Goal: Task Accomplishment & Management: Manage account settings

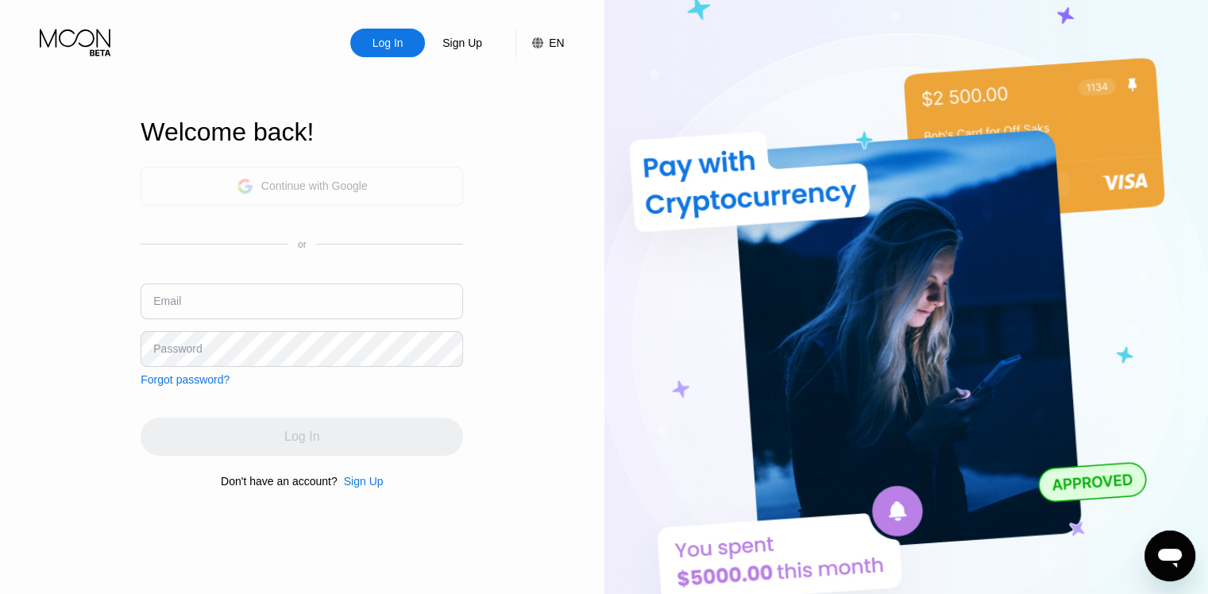
click at [273, 183] on div "Continue with Google" at bounding box center [314, 186] width 106 height 13
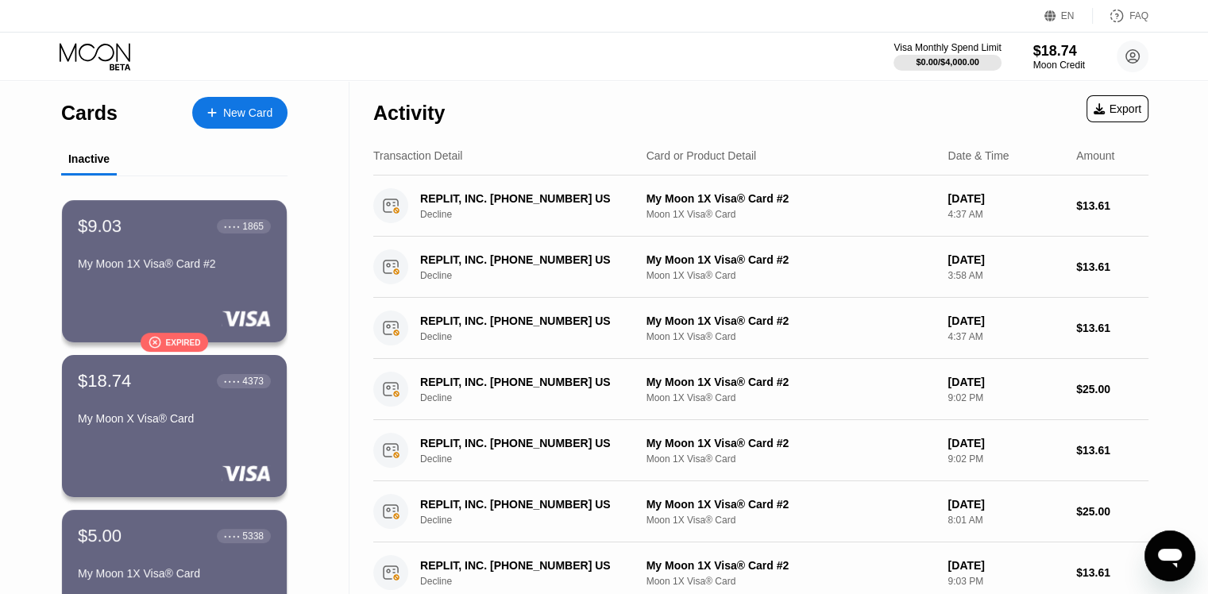
click at [86, 114] on div "Cards" at bounding box center [89, 113] width 56 height 23
click at [191, 266] on div "My Moon 1X Visa® Card #2" at bounding box center [174, 263] width 195 height 13
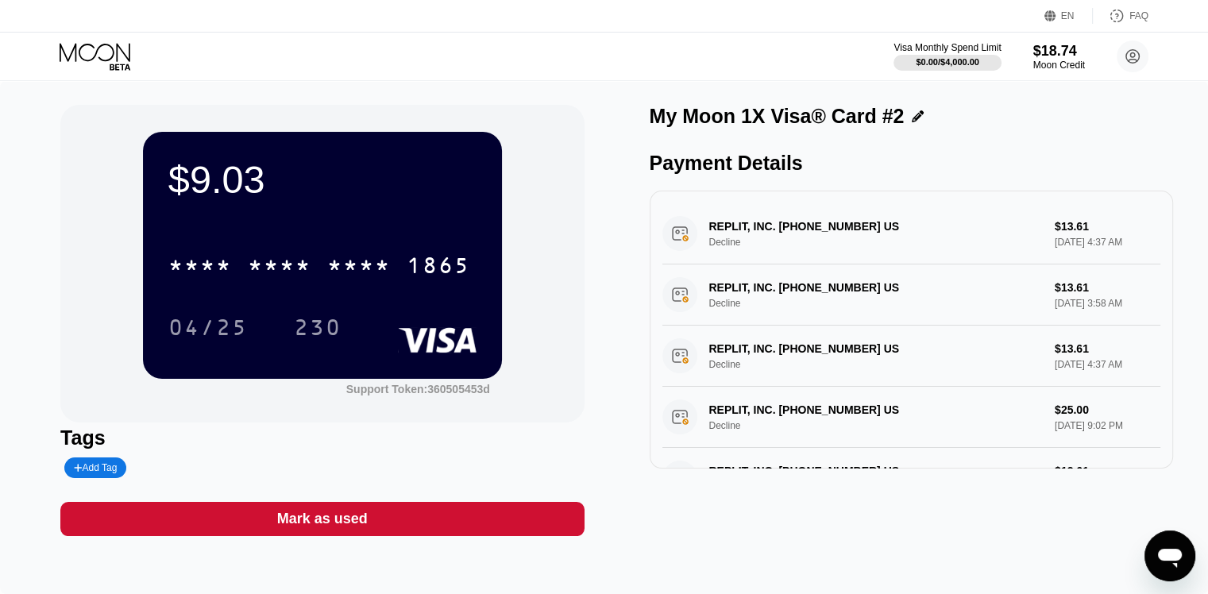
click at [324, 520] on div "Mark as used" at bounding box center [322, 519] width 91 height 18
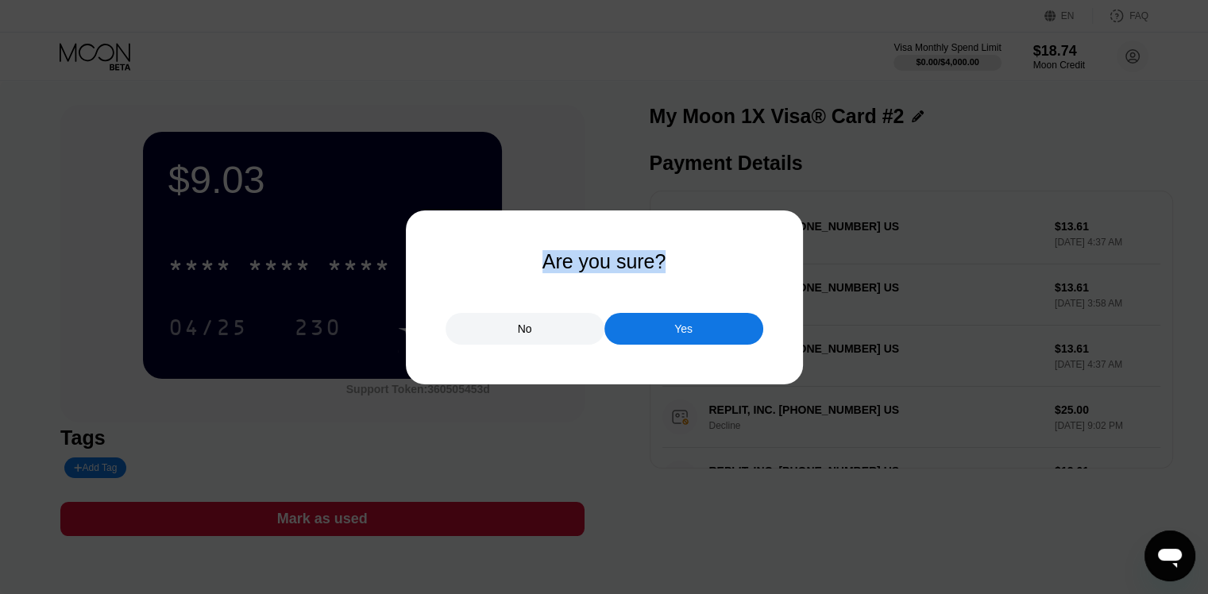
drag, startPoint x: 538, startPoint y: 264, endPoint x: 677, endPoint y: 267, distance: 139.0
click at [677, 267] on div "Are you sure? No Yes" at bounding box center [605, 297] width 318 height 95
click at [502, 280] on div "Are you sure? No Yes" at bounding box center [605, 297] width 318 height 95
click at [265, 572] on div at bounding box center [610, 297] width 1220 height 594
click at [561, 325] on div "No" at bounding box center [525, 329] width 159 height 32
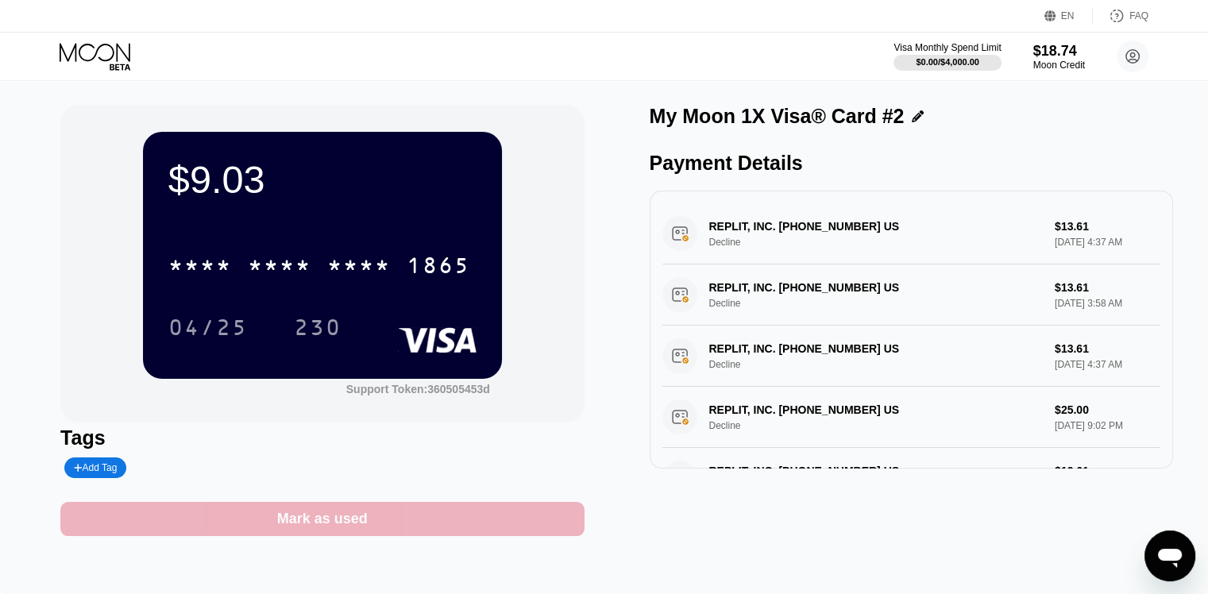
drag, startPoint x: 404, startPoint y: 519, endPoint x: 237, endPoint y: 522, distance: 166.0
click at [237, 522] on div "Mark as used" at bounding box center [321, 519] width 523 height 34
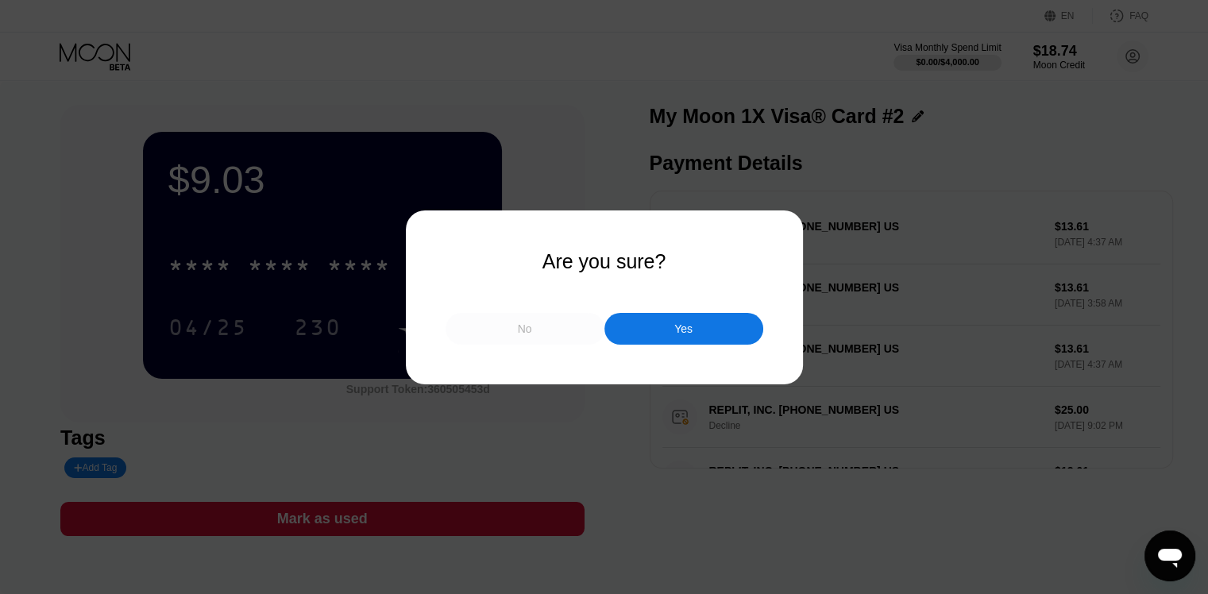
click at [529, 339] on div "No" at bounding box center [525, 329] width 159 height 32
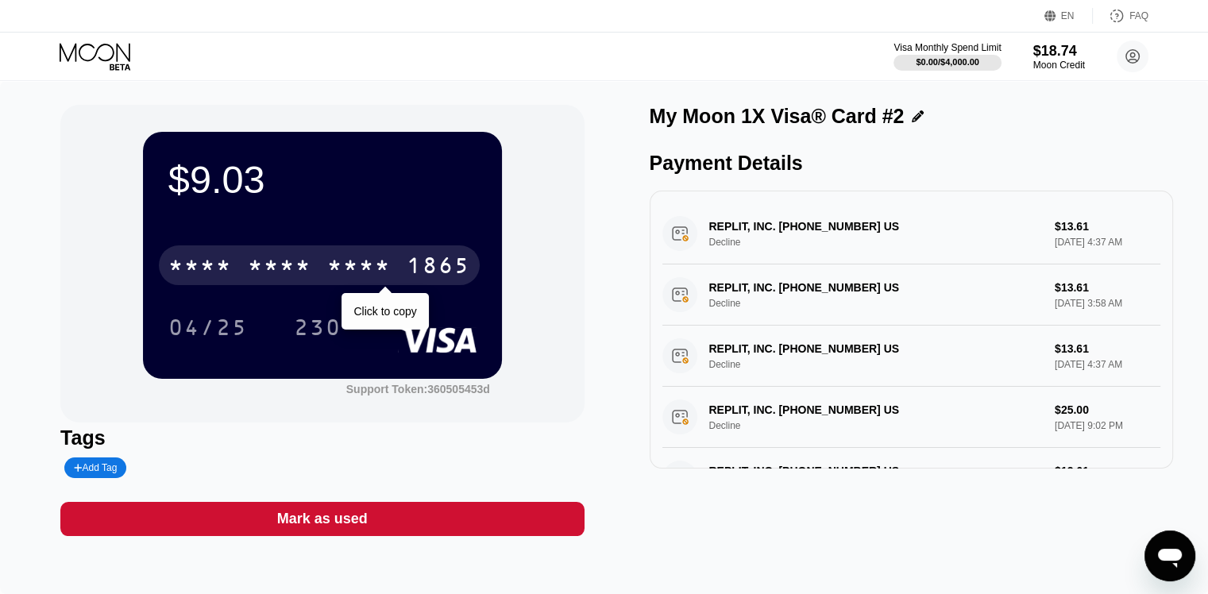
click at [282, 273] on div "* * * *" at bounding box center [280, 267] width 64 height 25
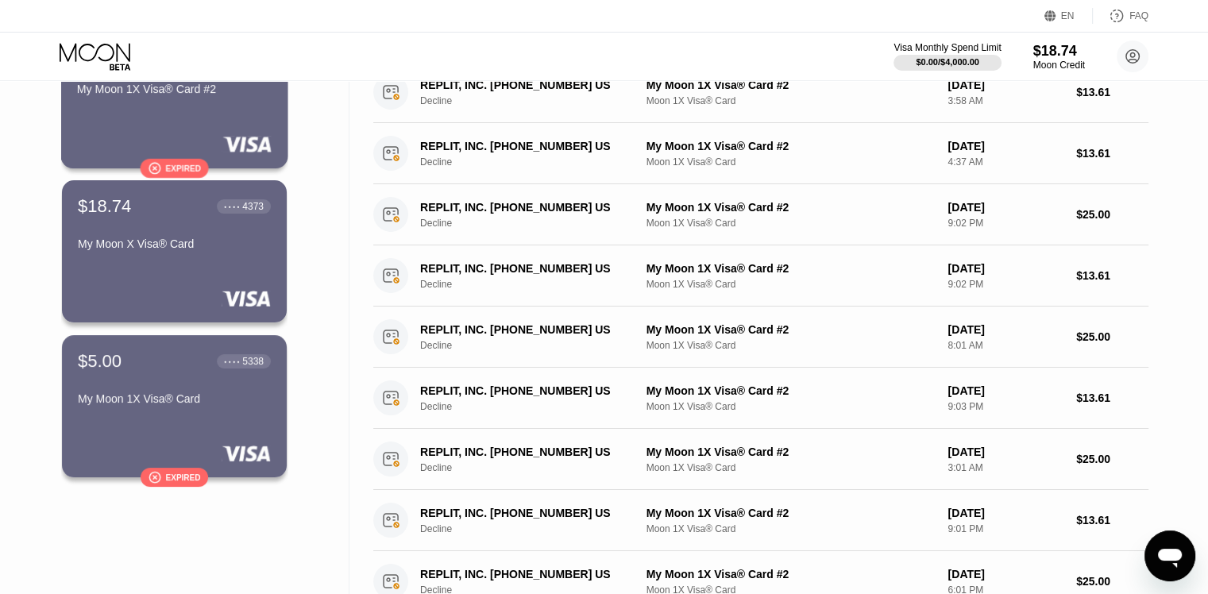
scroll to position [238, 0]
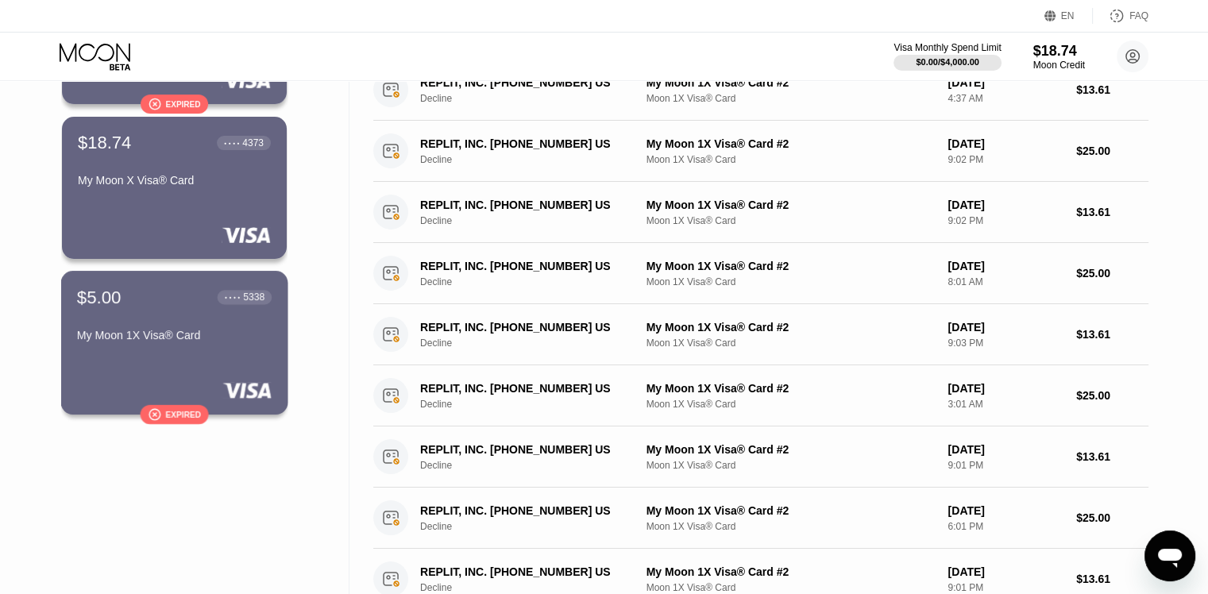
click at [176, 357] on div "$5.00 ● ● ● ● 5338 My Moon 1X Visa® Card  Expired" at bounding box center [174, 343] width 227 height 144
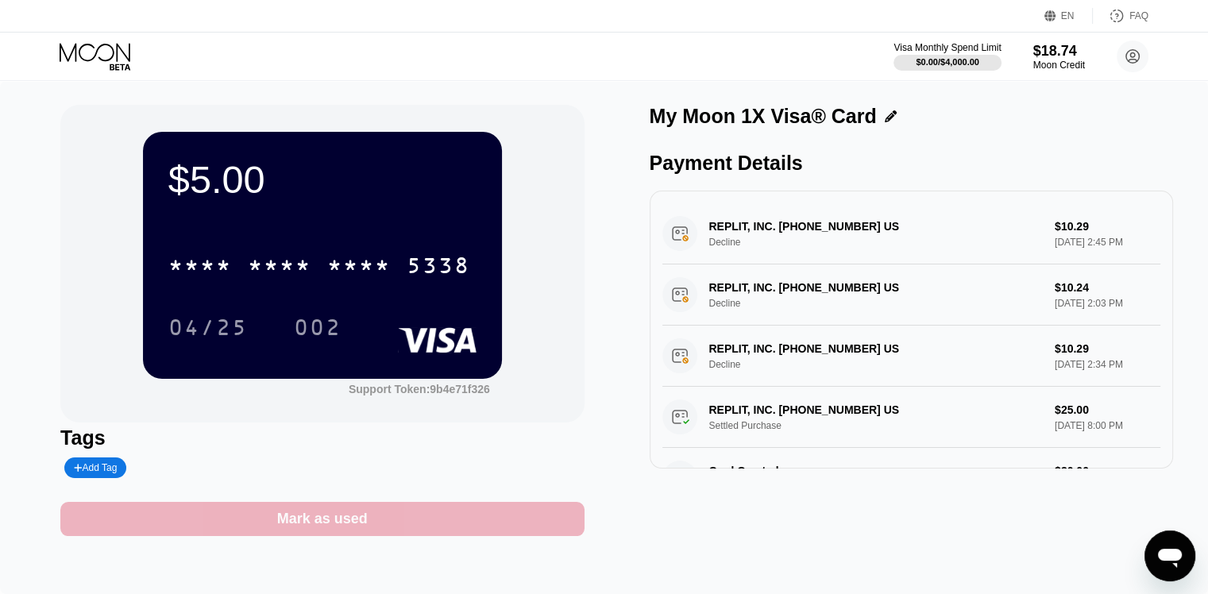
click at [336, 536] on div "Mark as used" at bounding box center [321, 519] width 523 height 34
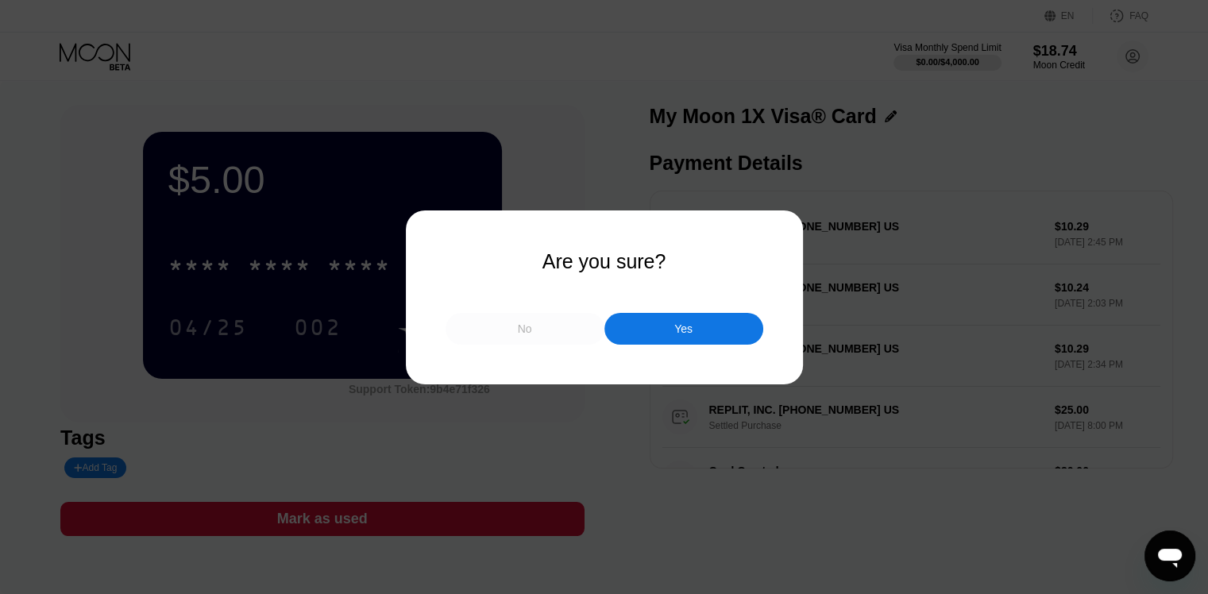
click at [514, 335] on div "No" at bounding box center [525, 329] width 159 height 32
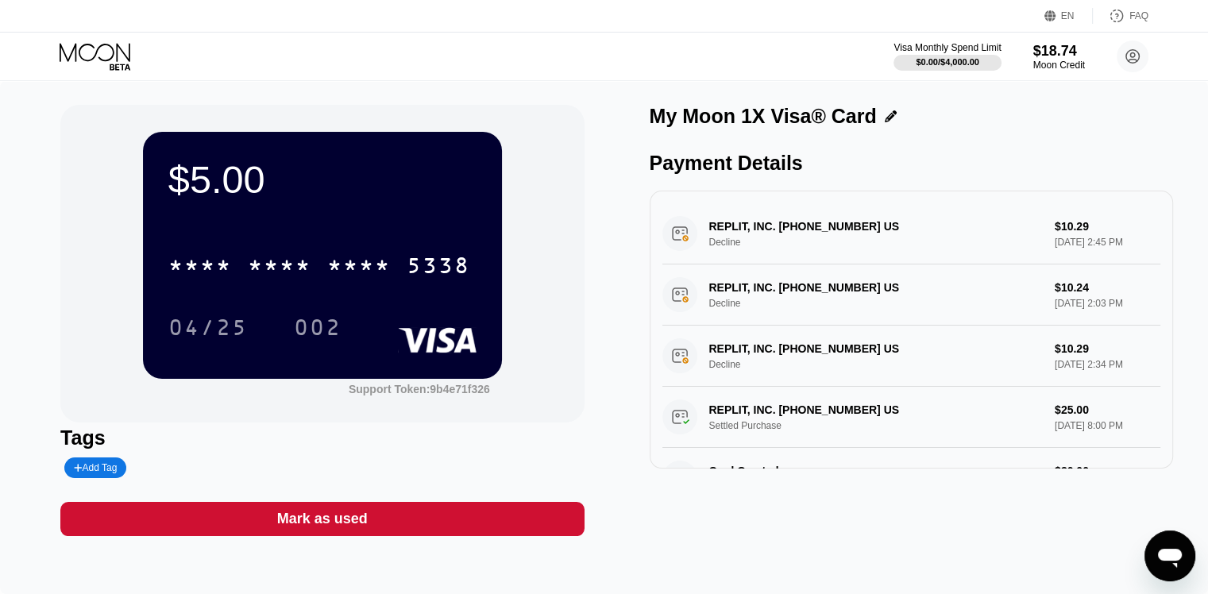
click at [95, 54] on icon at bounding box center [95, 52] width 71 height 18
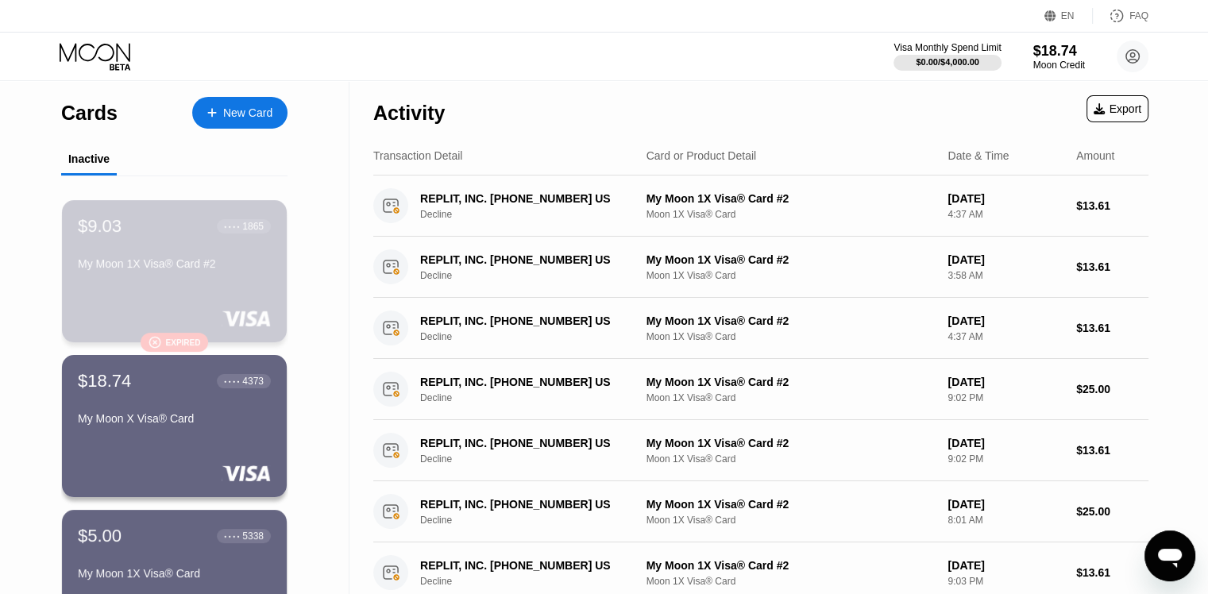
click at [164, 261] on div "My Moon 1X Visa® Card #2" at bounding box center [174, 263] width 193 height 13
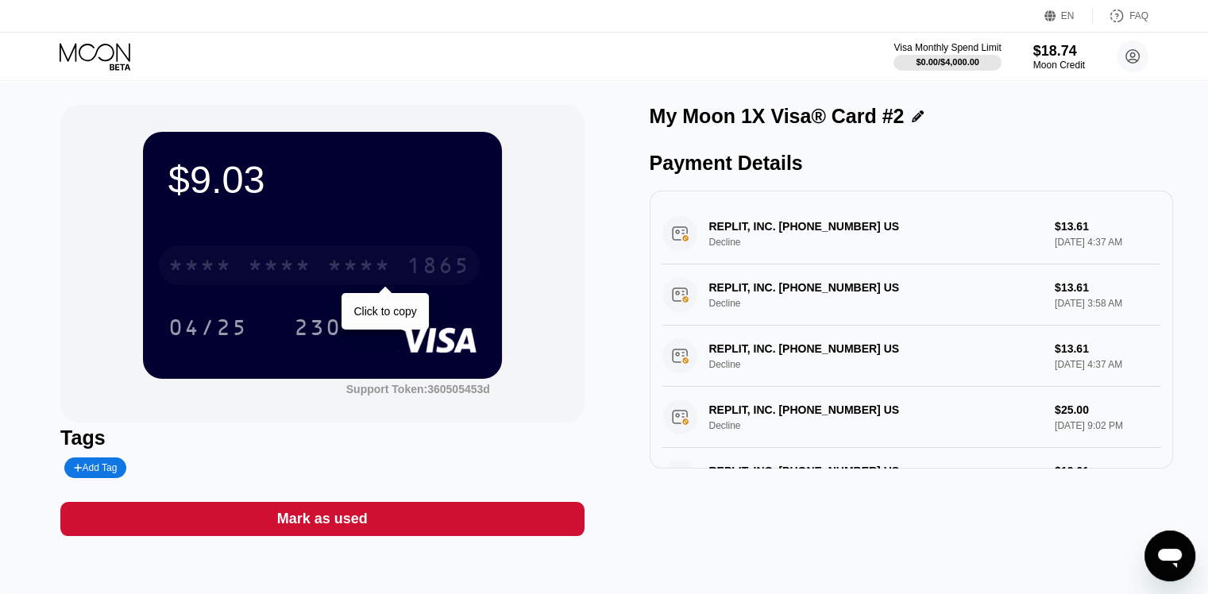
click at [381, 278] on div "* * * *" at bounding box center [359, 267] width 64 height 25
click at [381, 278] on div "2044" at bounding box center [359, 267] width 64 height 25
click at [353, 262] on div "* * * *" at bounding box center [359, 267] width 64 height 25
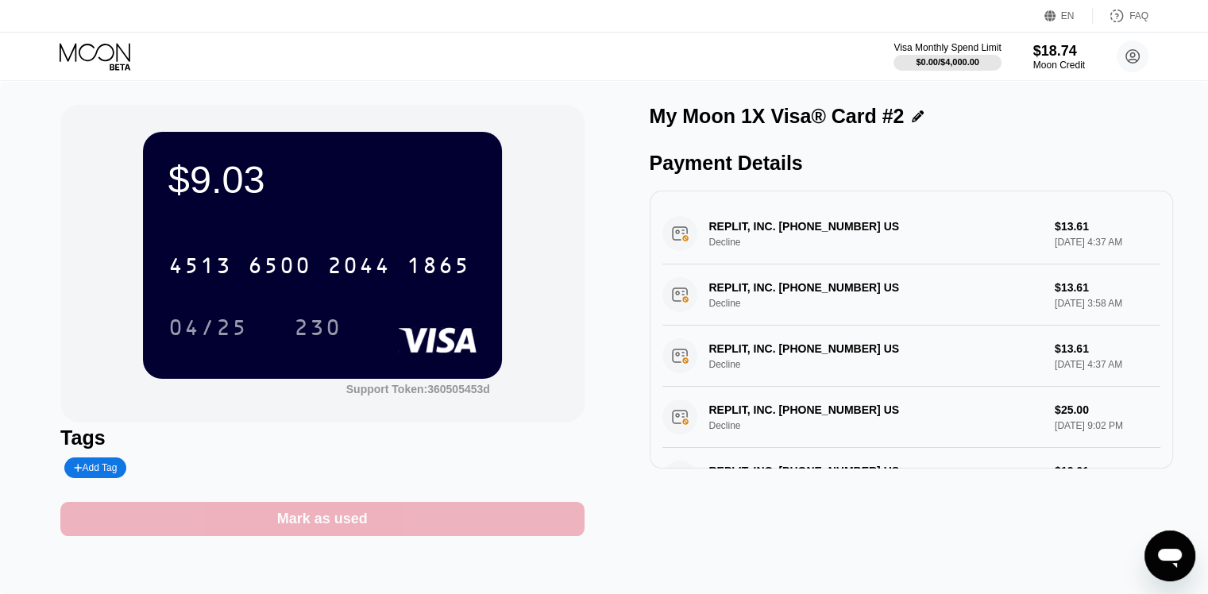
click at [295, 525] on div "Mark as used" at bounding box center [322, 519] width 91 height 18
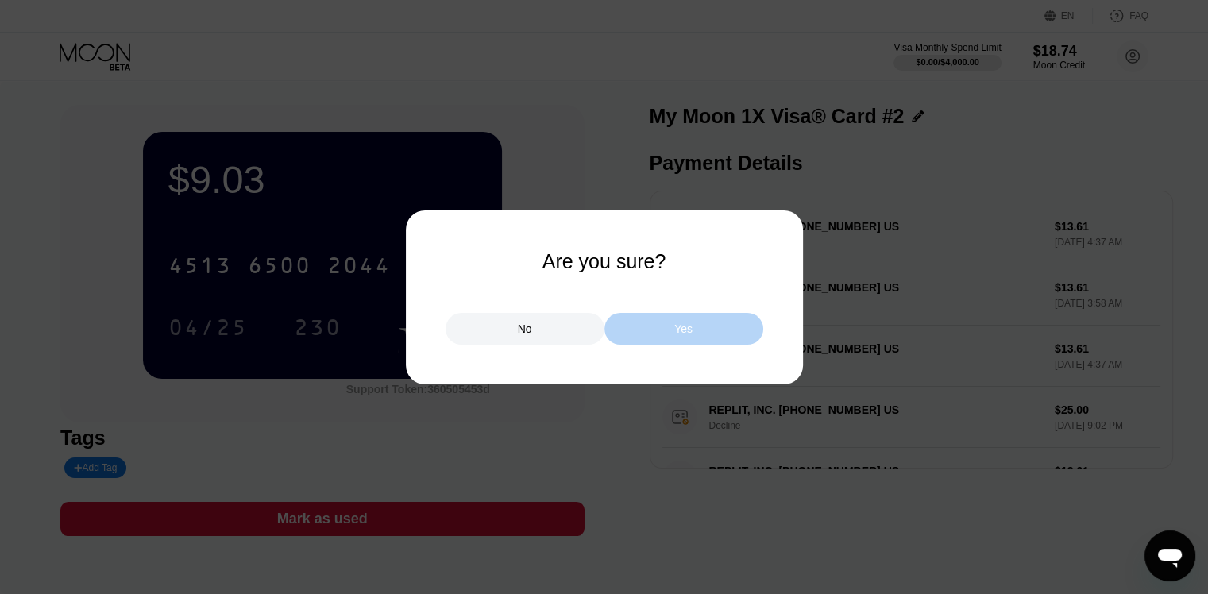
click at [690, 334] on div "Yes" at bounding box center [683, 329] width 18 height 14
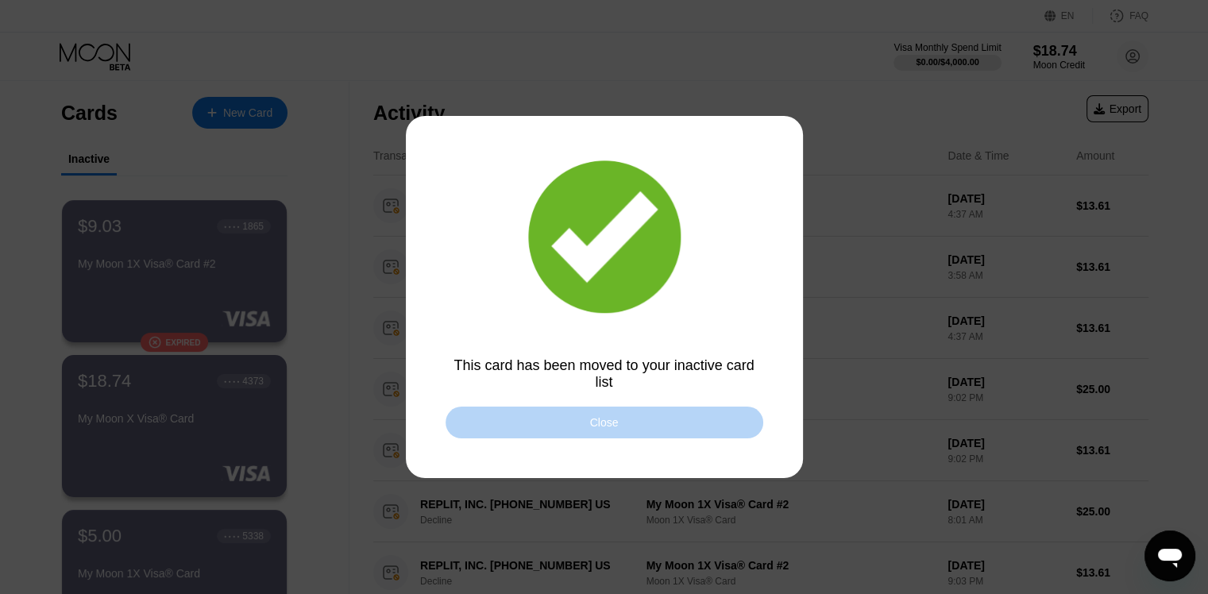
click at [658, 425] on div "Close" at bounding box center [605, 423] width 318 height 32
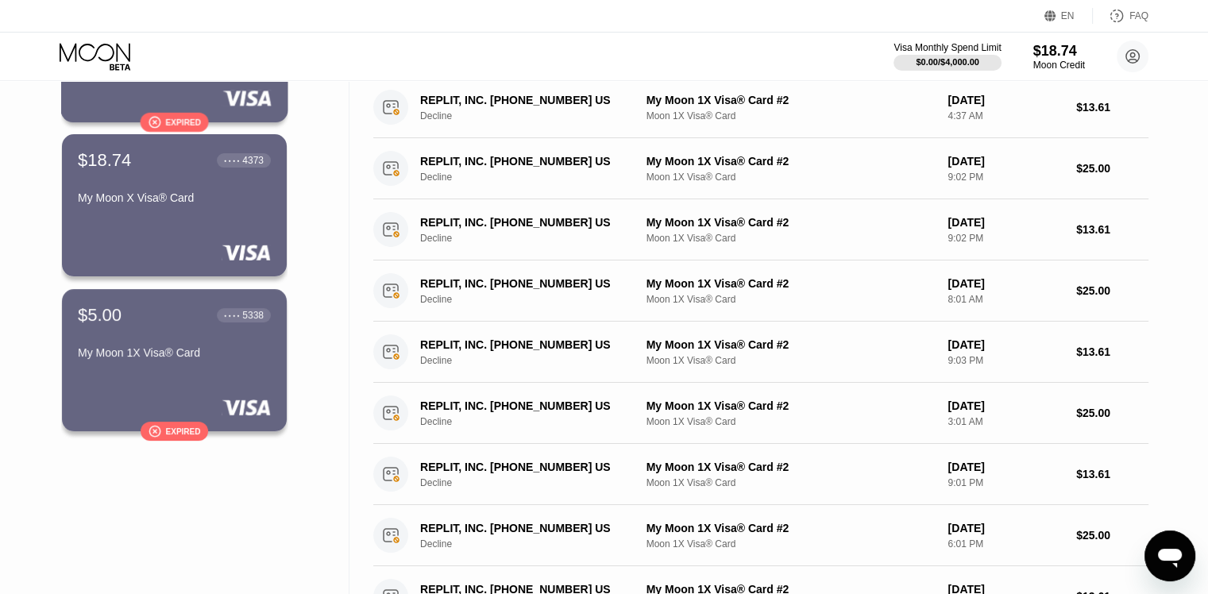
scroll to position [229, 0]
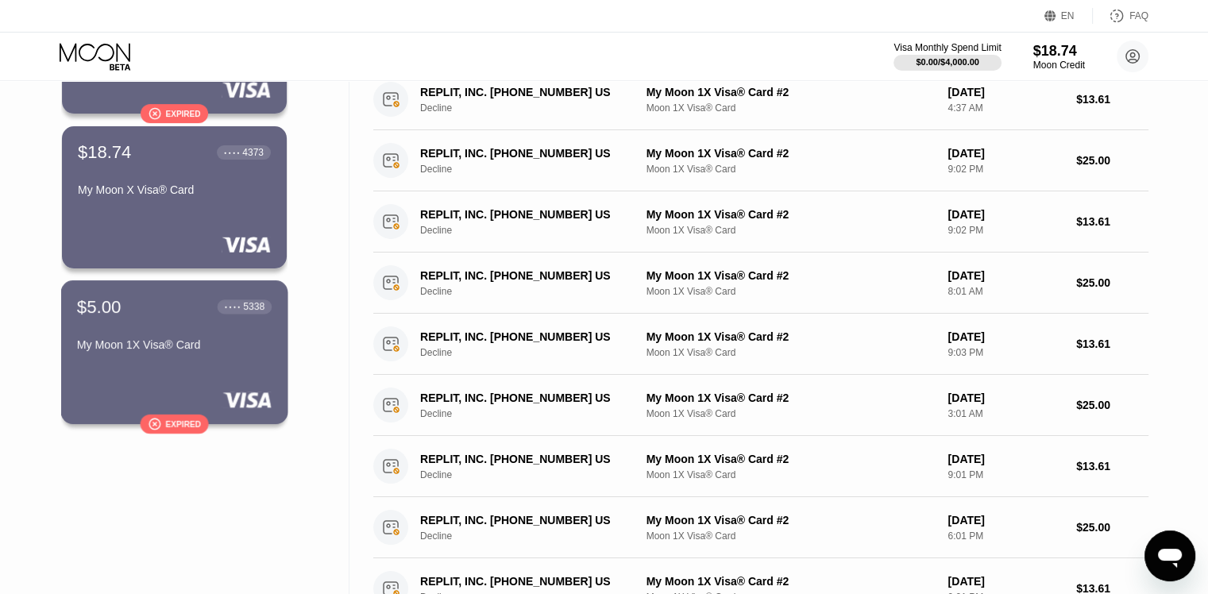
click at [177, 346] on div "My Moon 1X Visa® Card" at bounding box center [174, 344] width 195 height 13
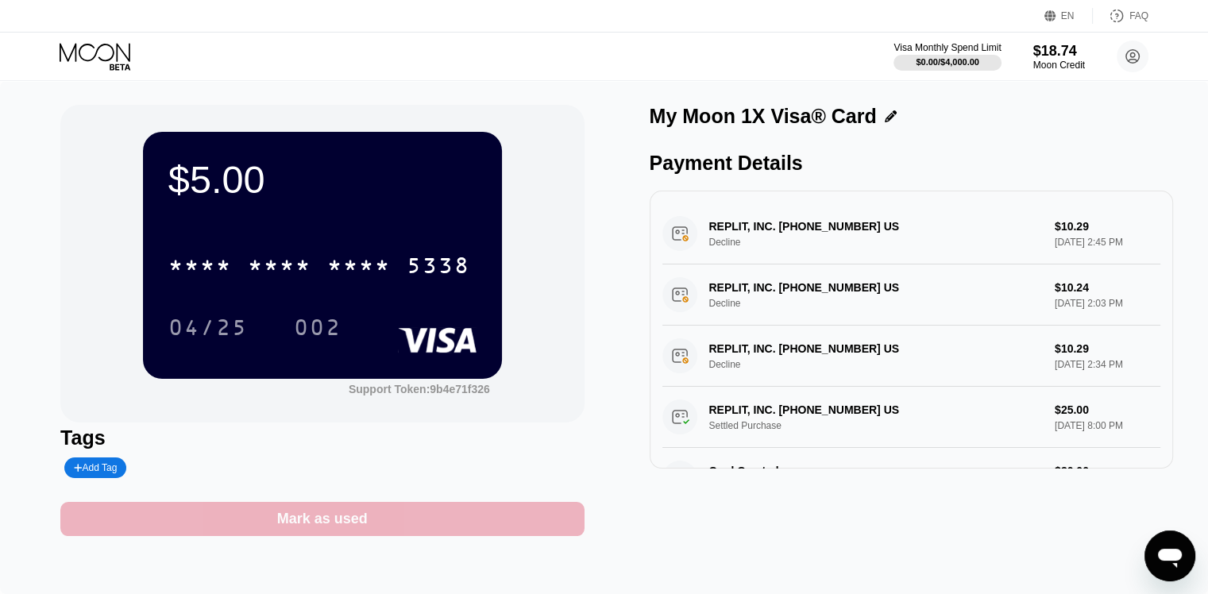
click at [304, 519] on div "Mark as used" at bounding box center [322, 519] width 91 height 18
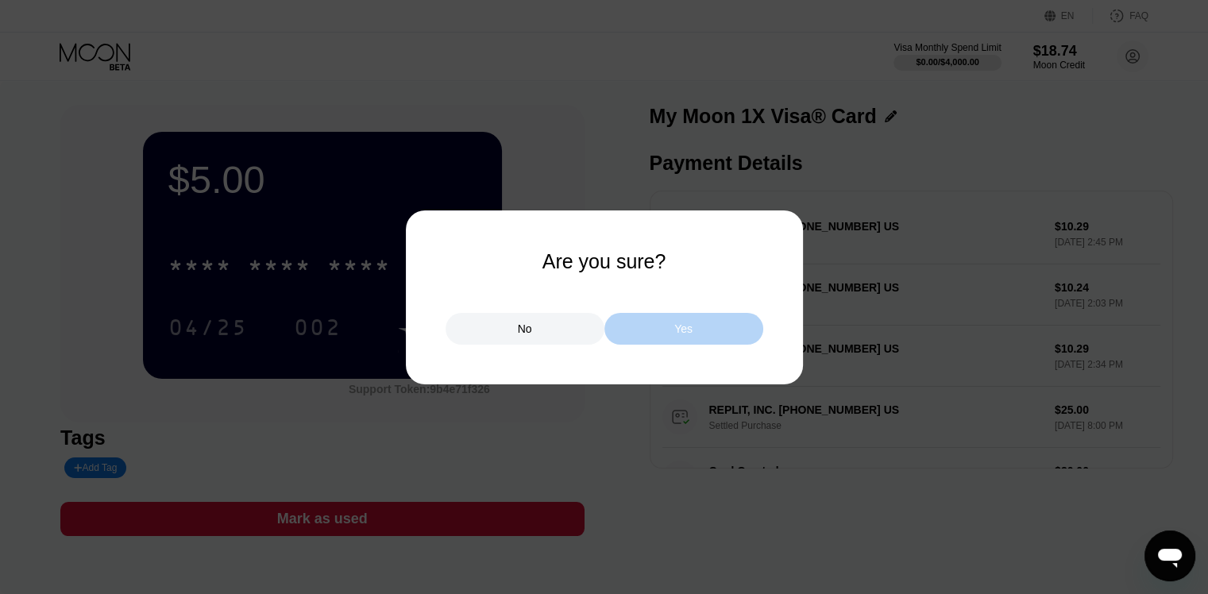
click at [693, 342] on div "Yes" at bounding box center [683, 329] width 159 height 32
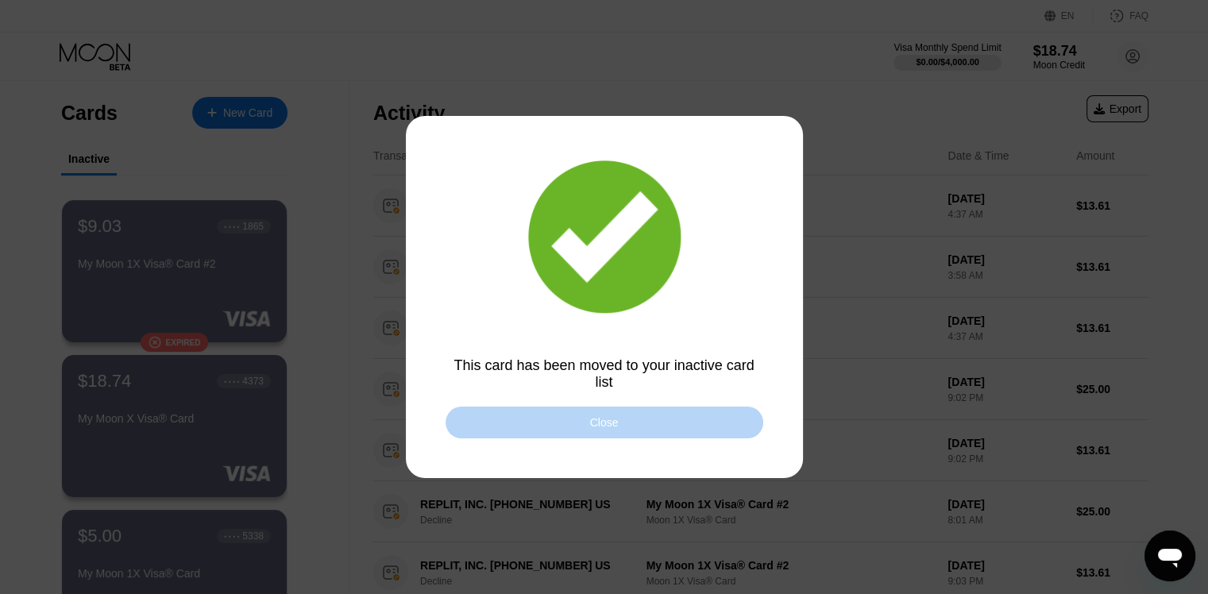
click at [613, 420] on div "Close" at bounding box center [604, 422] width 29 height 13
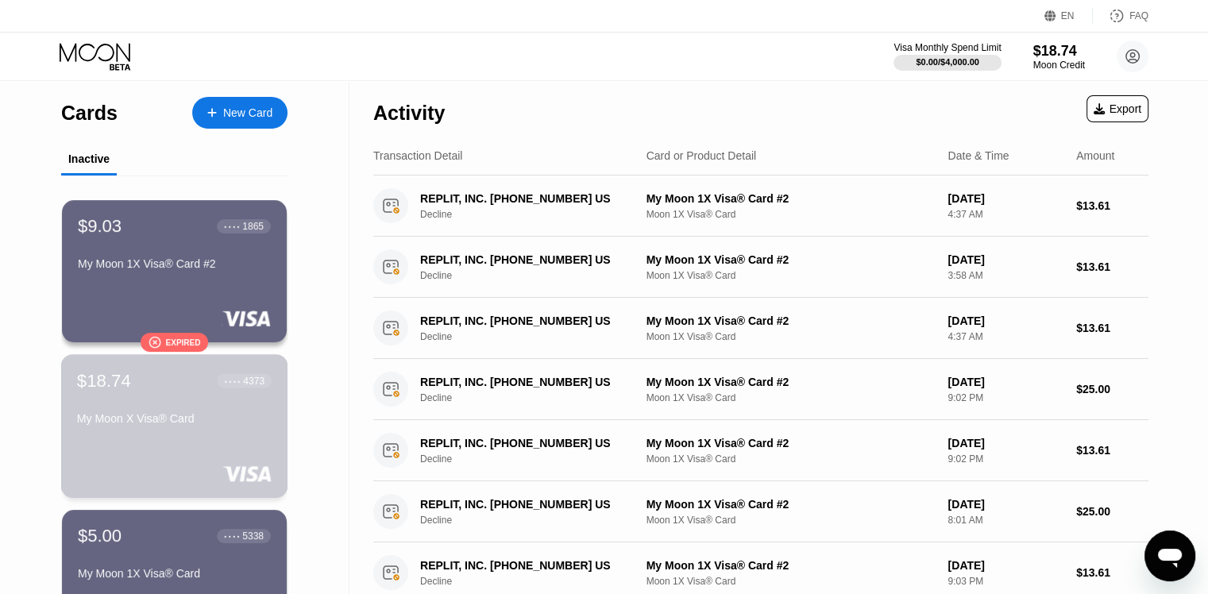
click at [156, 397] on div "$18.74 ● ● ● ● 4373 My Moon X Visa® Card" at bounding box center [174, 400] width 195 height 61
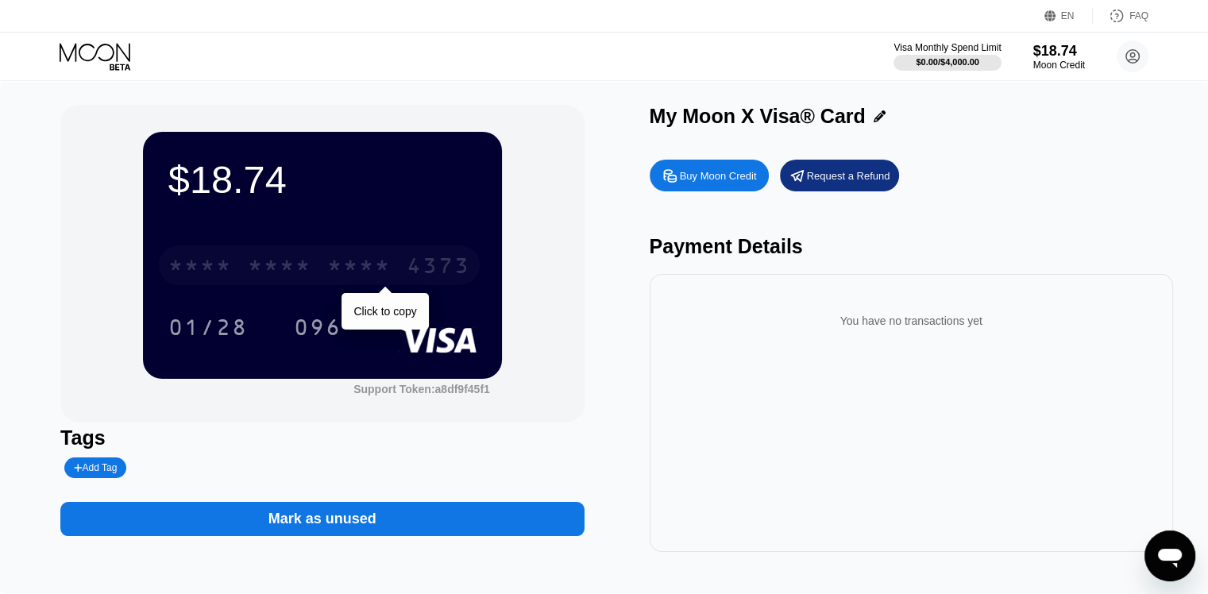
click at [373, 266] on div "* * * *" at bounding box center [359, 267] width 64 height 25
